Goal: Navigation & Orientation: Find specific page/section

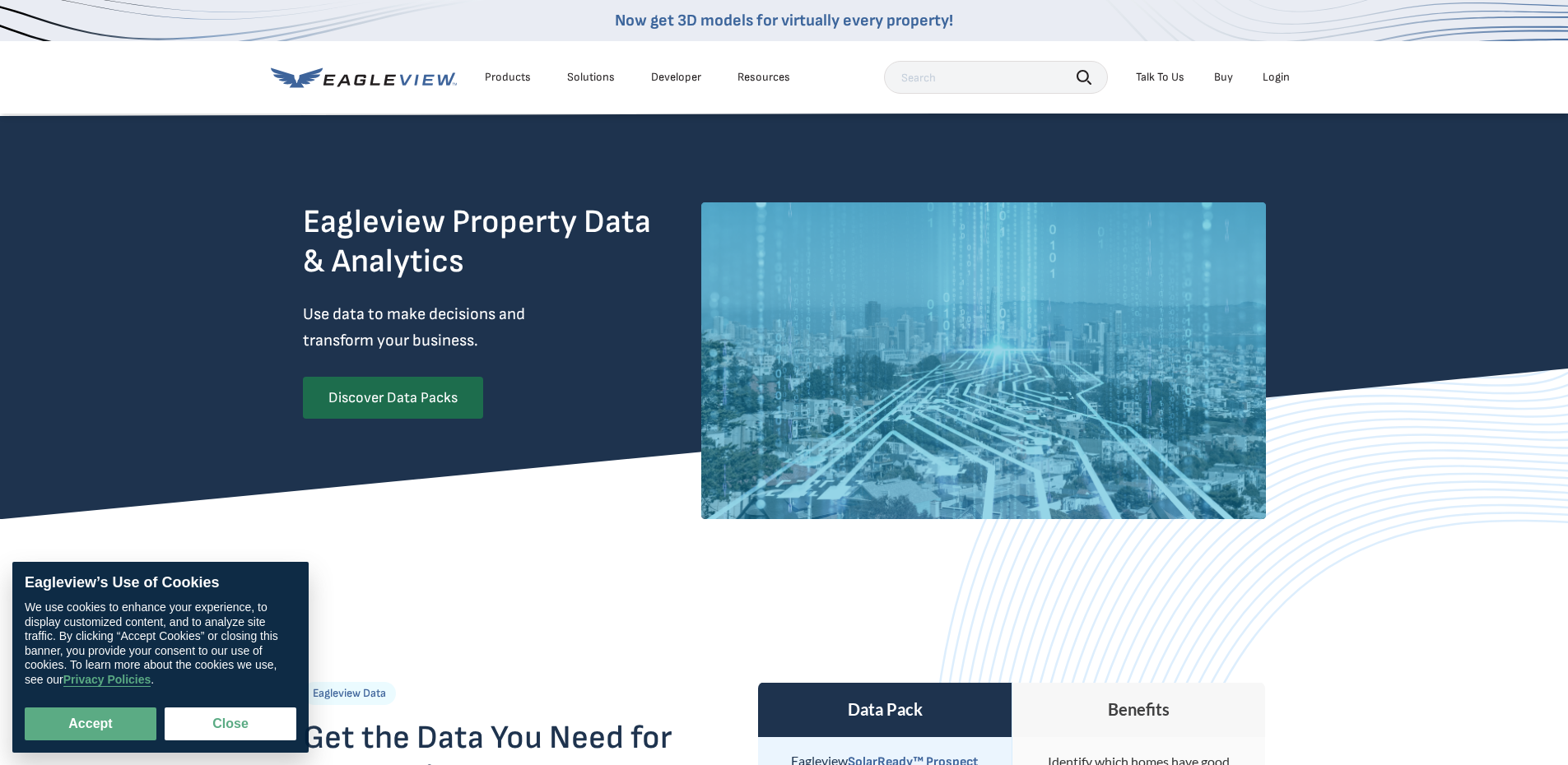
click at [1269, 76] on div "Login" at bounding box center [1276, 77] width 27 height 14
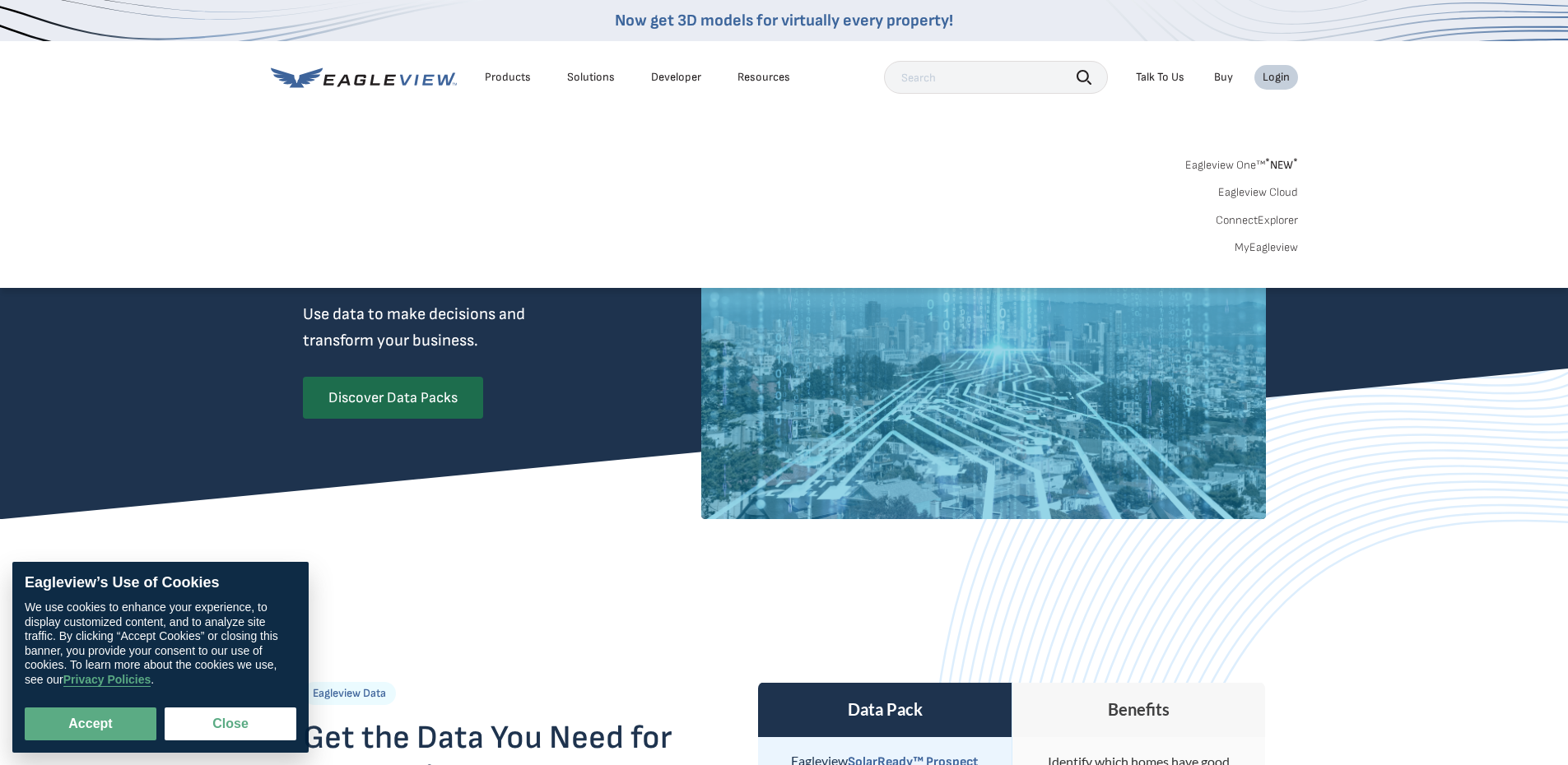
click at [1279, 78] on div "Login" at bounding box center [1276, 77] width 27 height 14
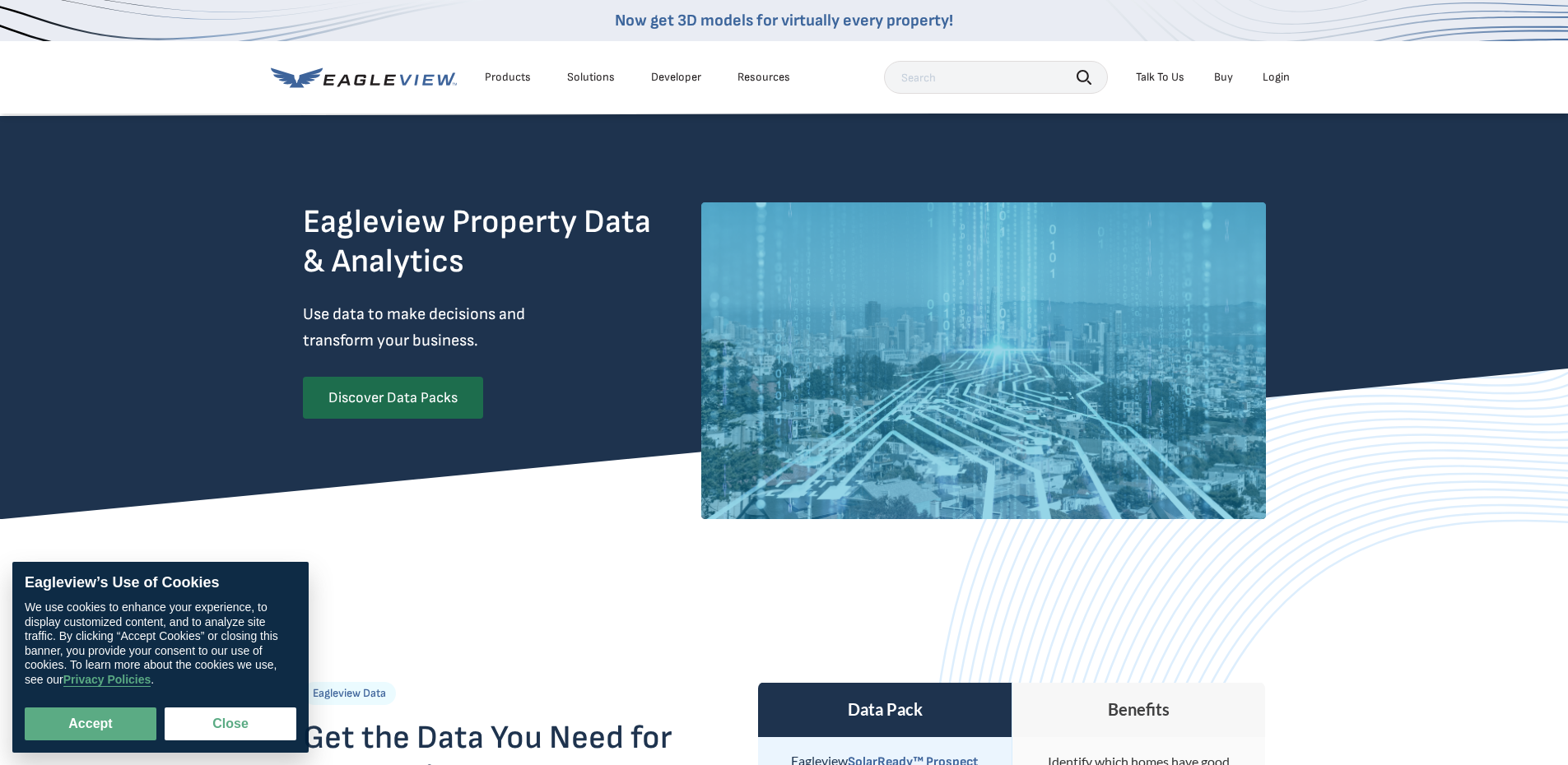
click at [1279, 78] on div "Login" at bounding box center [1276, 77] width 27 height 14
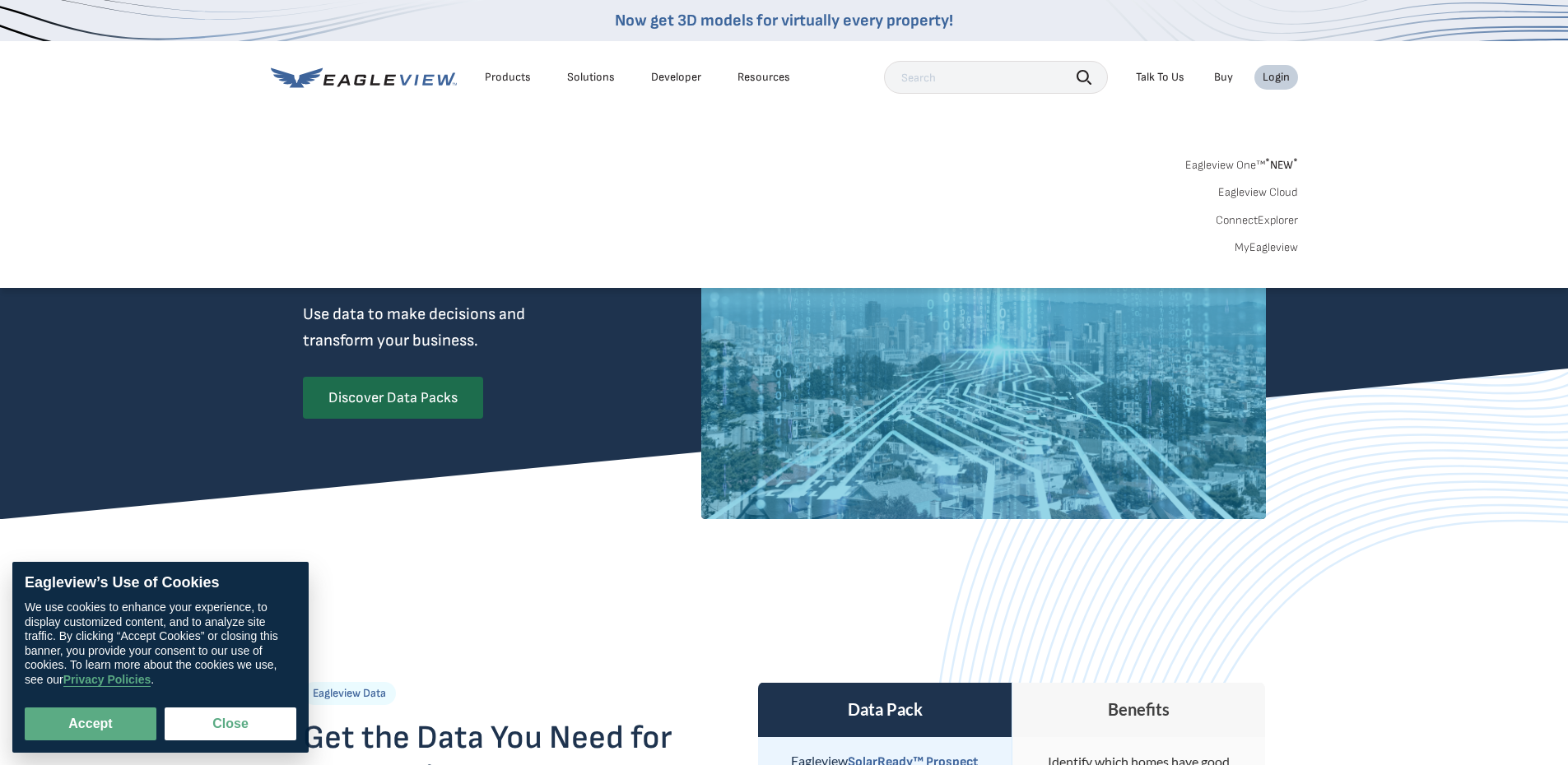
click at [1276, 79] on div "Login" at bounding box center [1276, 77] width 27 height 14
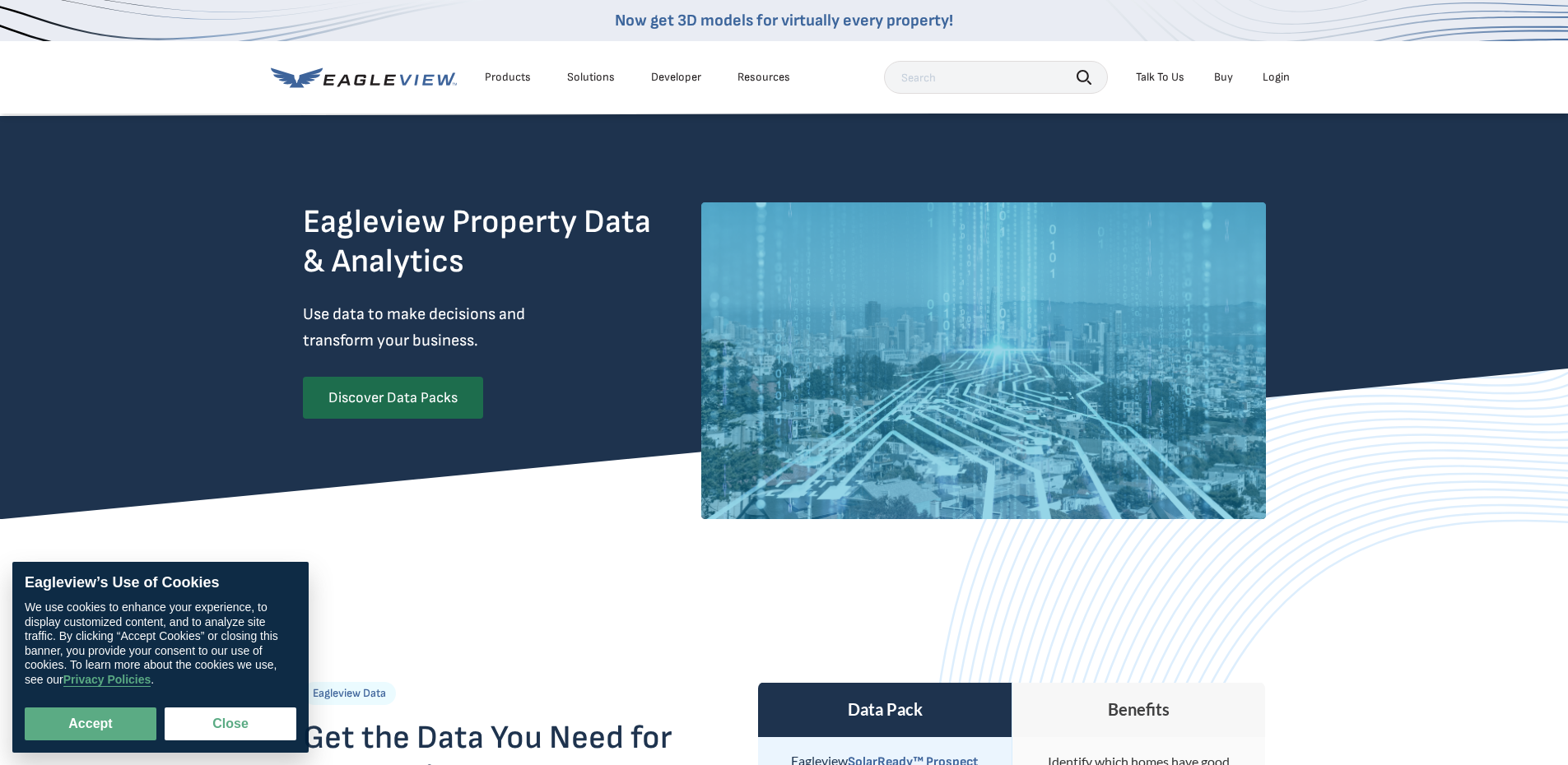
click at [1276, 79] on div "Login" at bounding box center [1276, 77] width 27 height 14
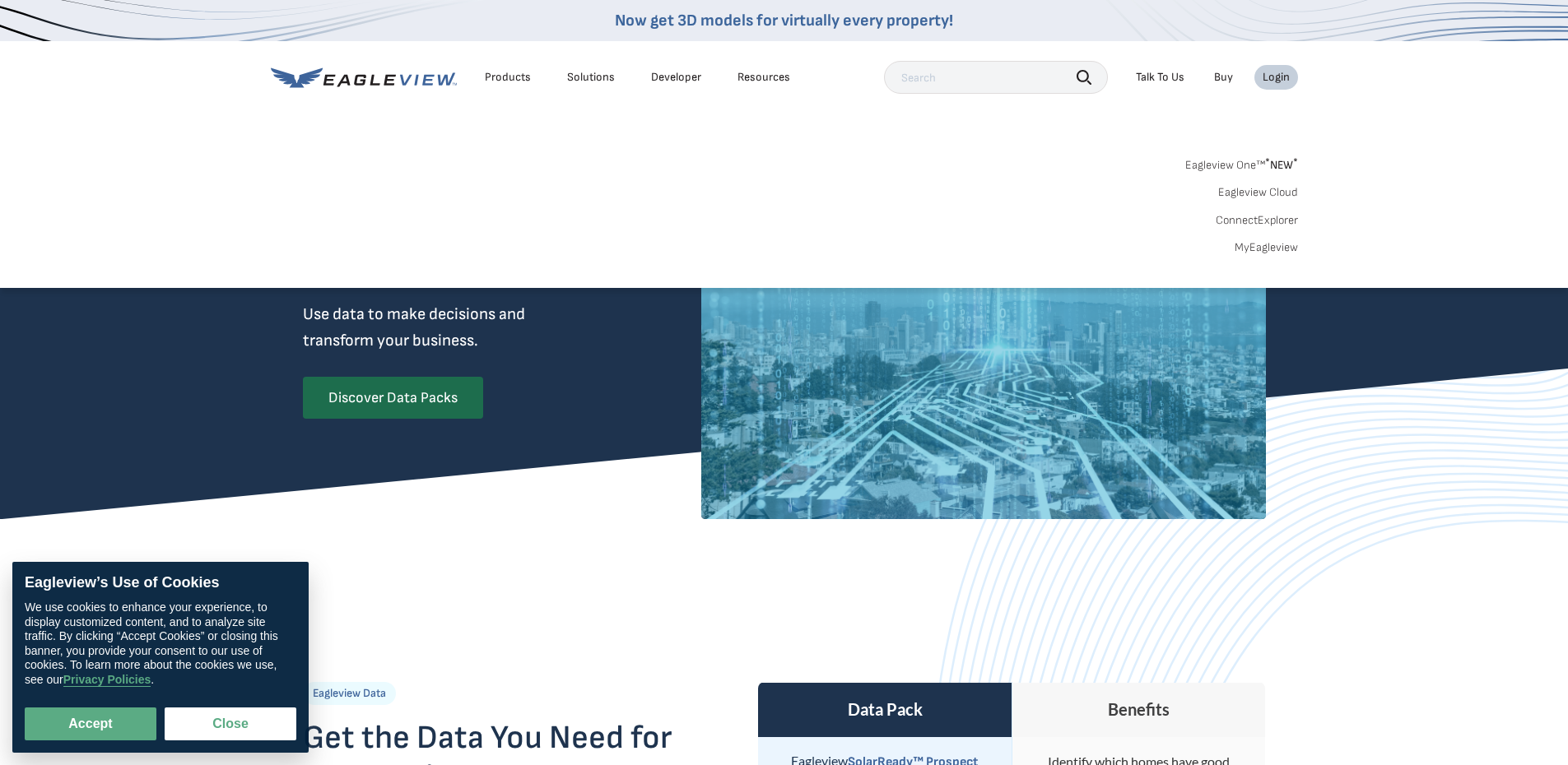
click at [1269, 168] on sup "*" at bounding box center [1267, 162] width 5 height 14
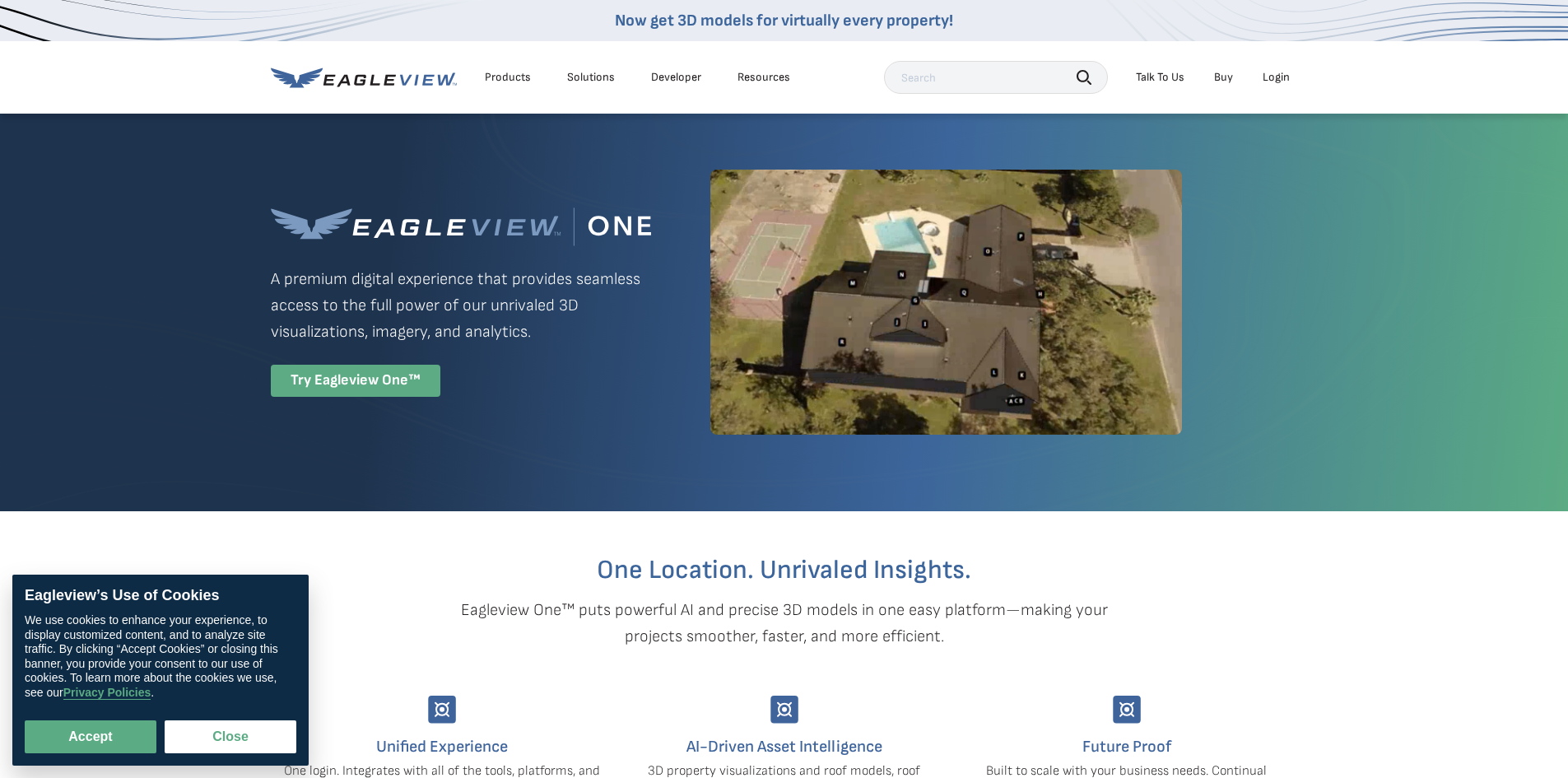
click at [382, 384] on div "Try Eagleview One™" at bounding box center [355, 380] width 169 height 32
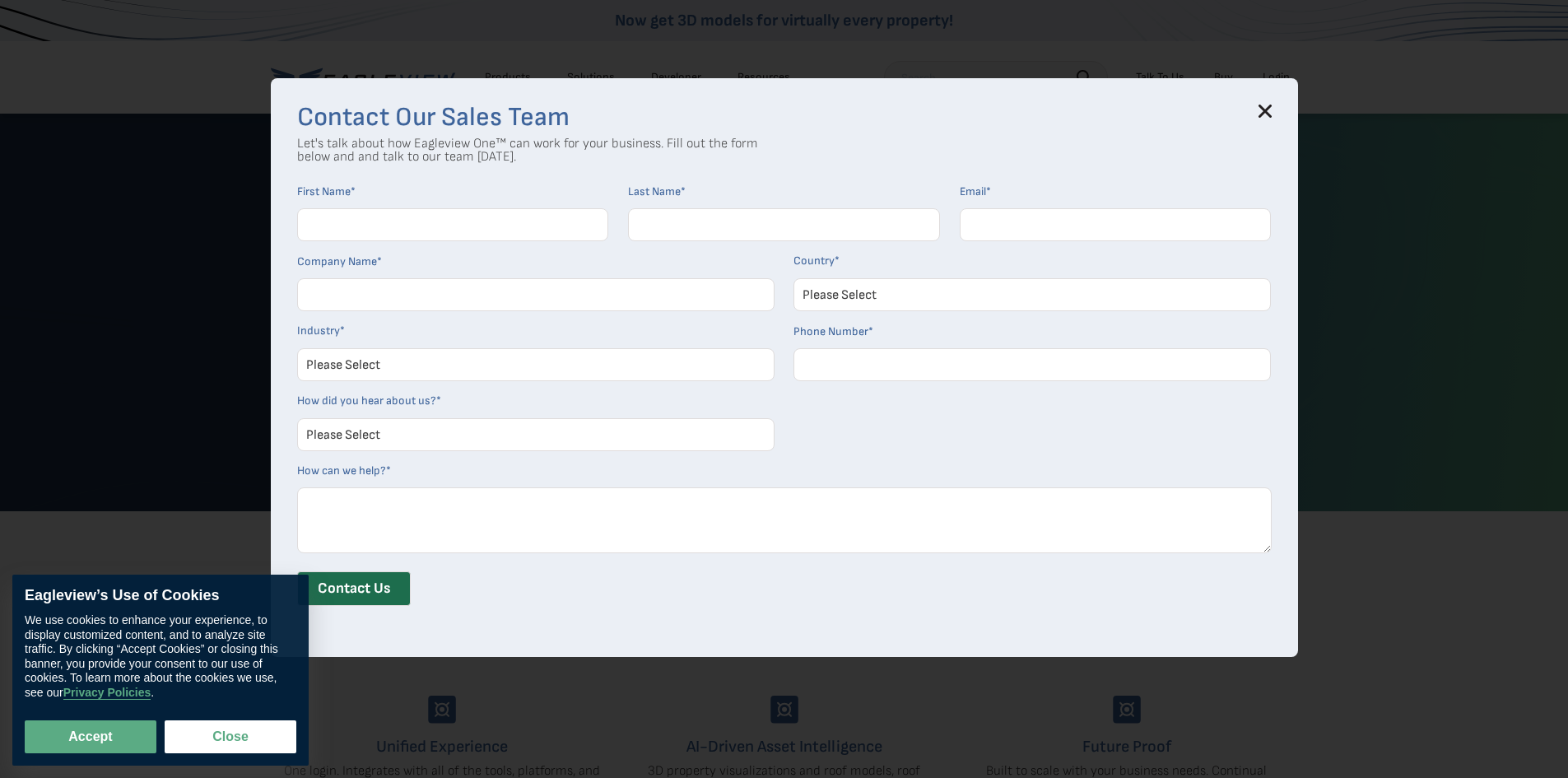
click at [430, 223] on input "First Name *" at bounding box center [452, 224] width 312 height 33
click at [1267, 114] on icon at bounding box center [1265, 110] width 11 height 11
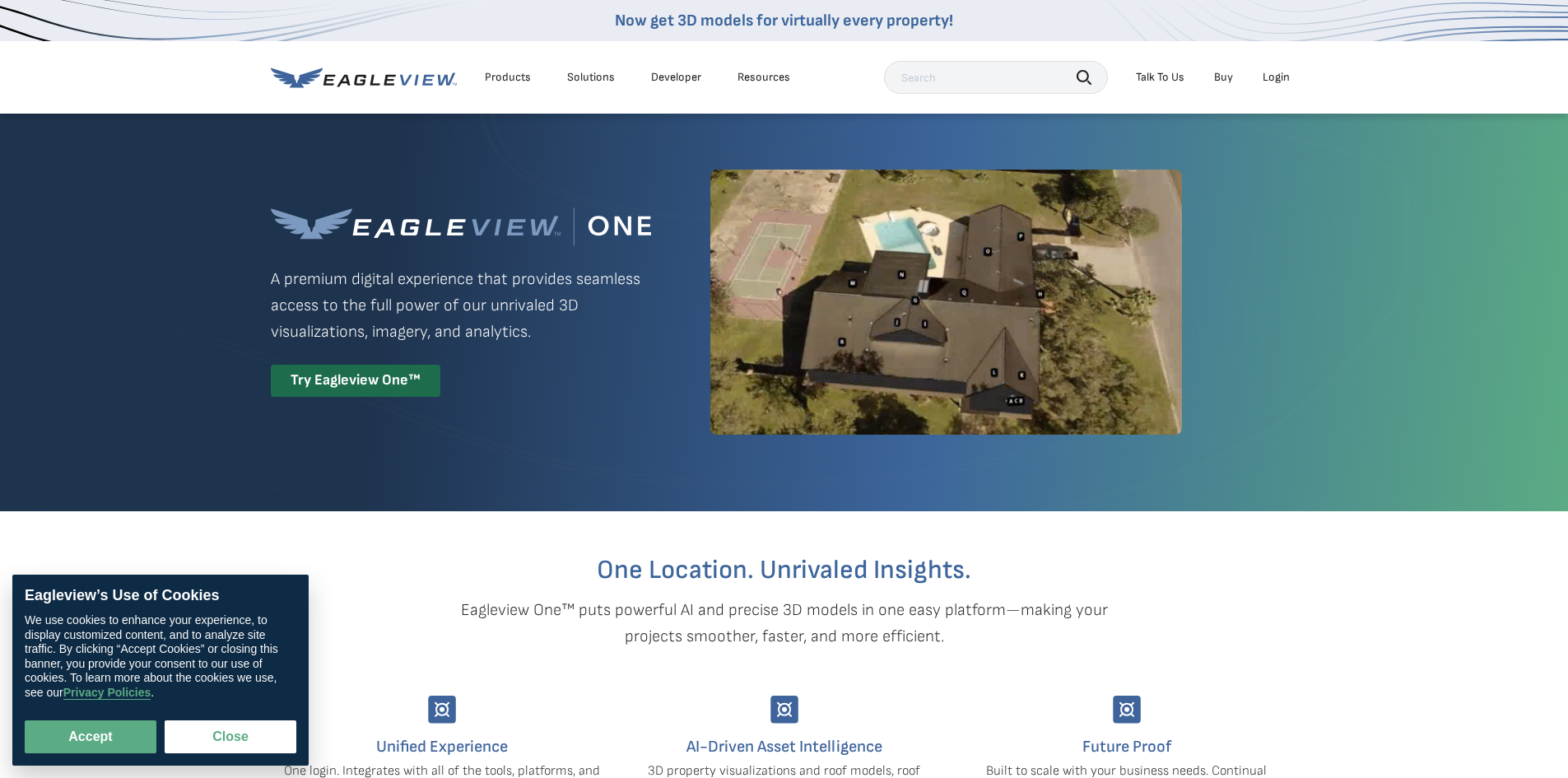
click at [1271, 77] on div "Login" at bounding box center [1276, 77] width 27 height 14
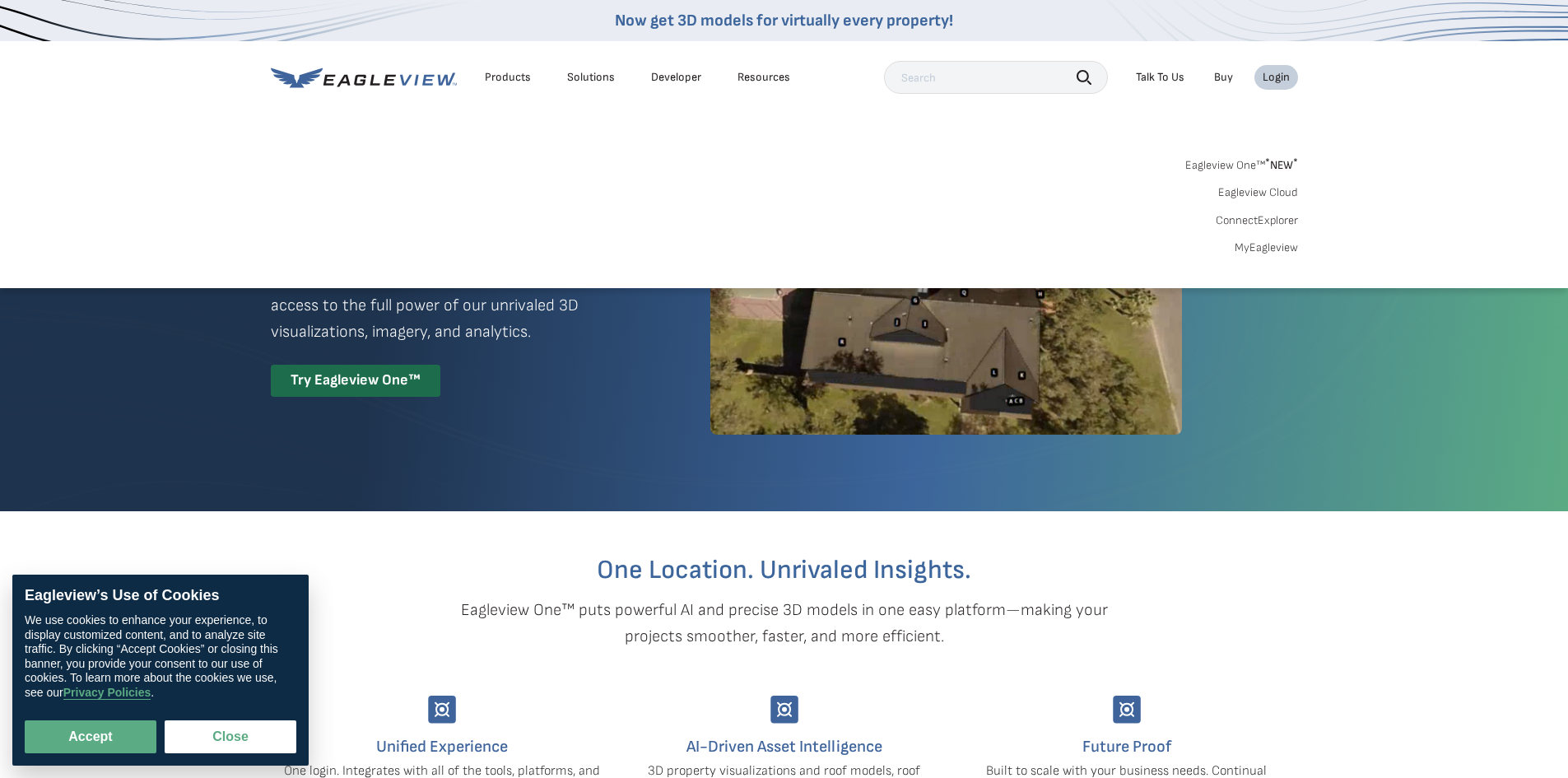
click at [1262, 223] on link "ConnectExplorer" at bounding box center [1257, 221] width 82 height 14
